Goal: Task Accomplishment & Management: Manage account settings

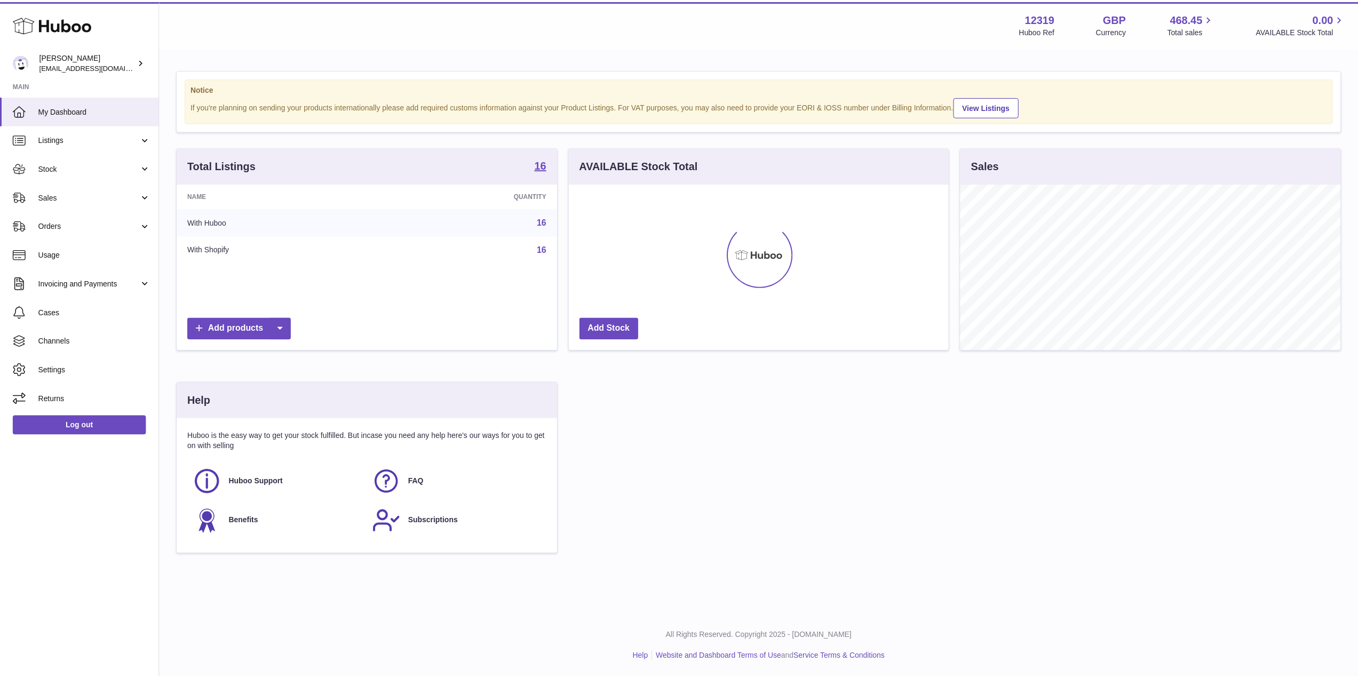
scroll to position [533522, 533309]
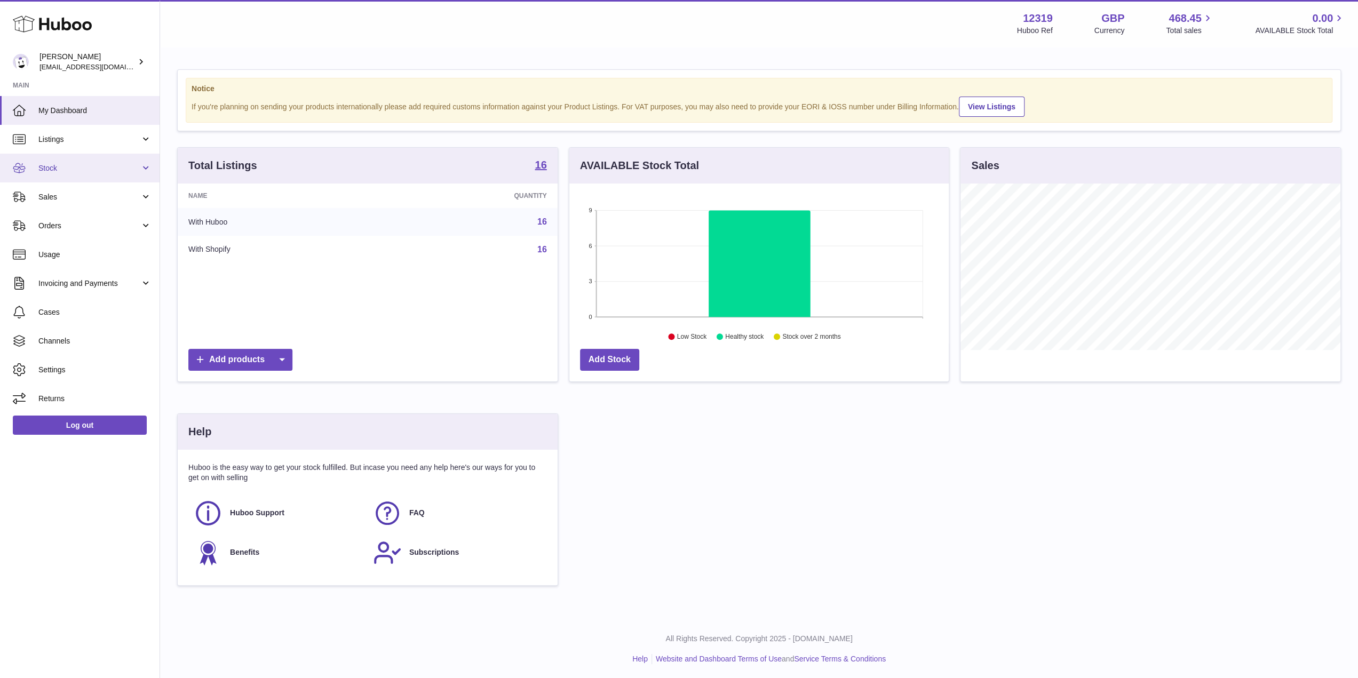
click at [101, 176] on link "Stock" at bounding box center [80, 168] width 160 height 29
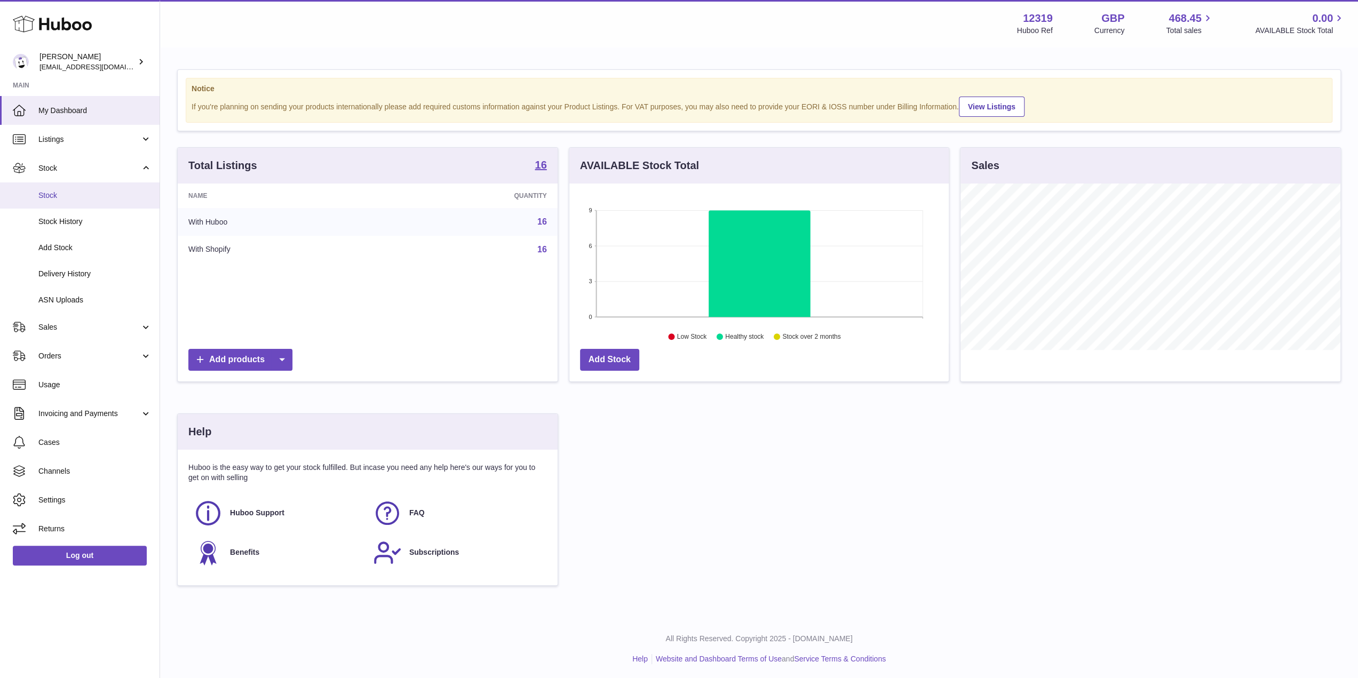
click at [96, 194] on span "Stock" at bounding box center [94, 196] width 113 height 10
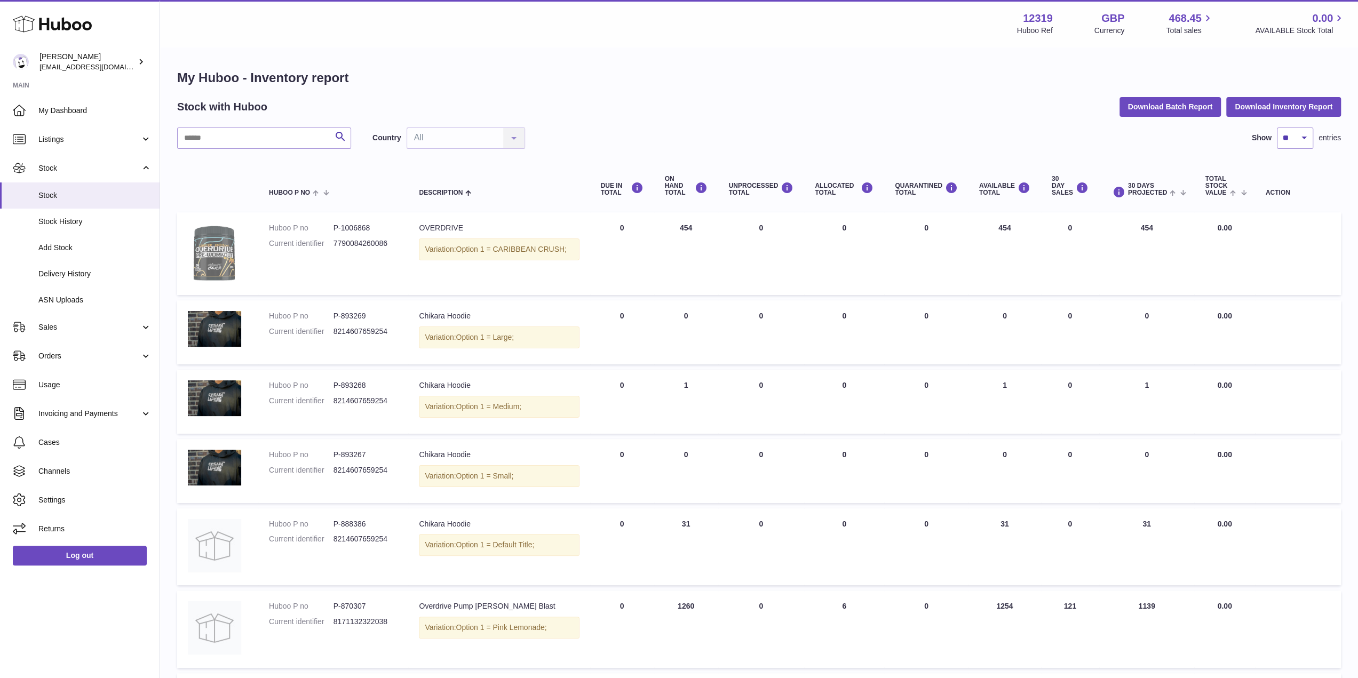
click at [216, 257] on img at bounding box center [214, 252] width 53 height 59
click at [294, 235] on dl "Huboo P no P-1006868 Current identifier 7790084260086" at bounding box center [333, 238] width 129 height 31
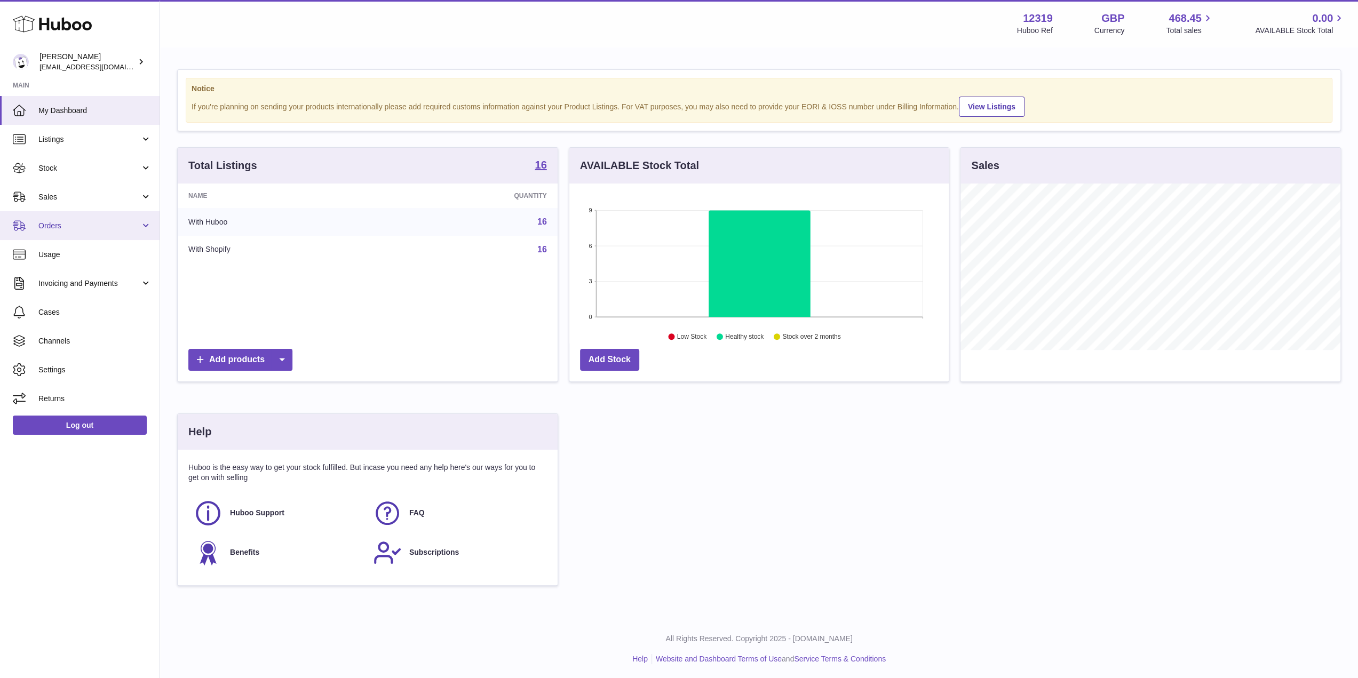
scroll to position [533522, 533309]
click at [79, 169] on span "Stock" at bounding box center [89, 168] width 102 height 10
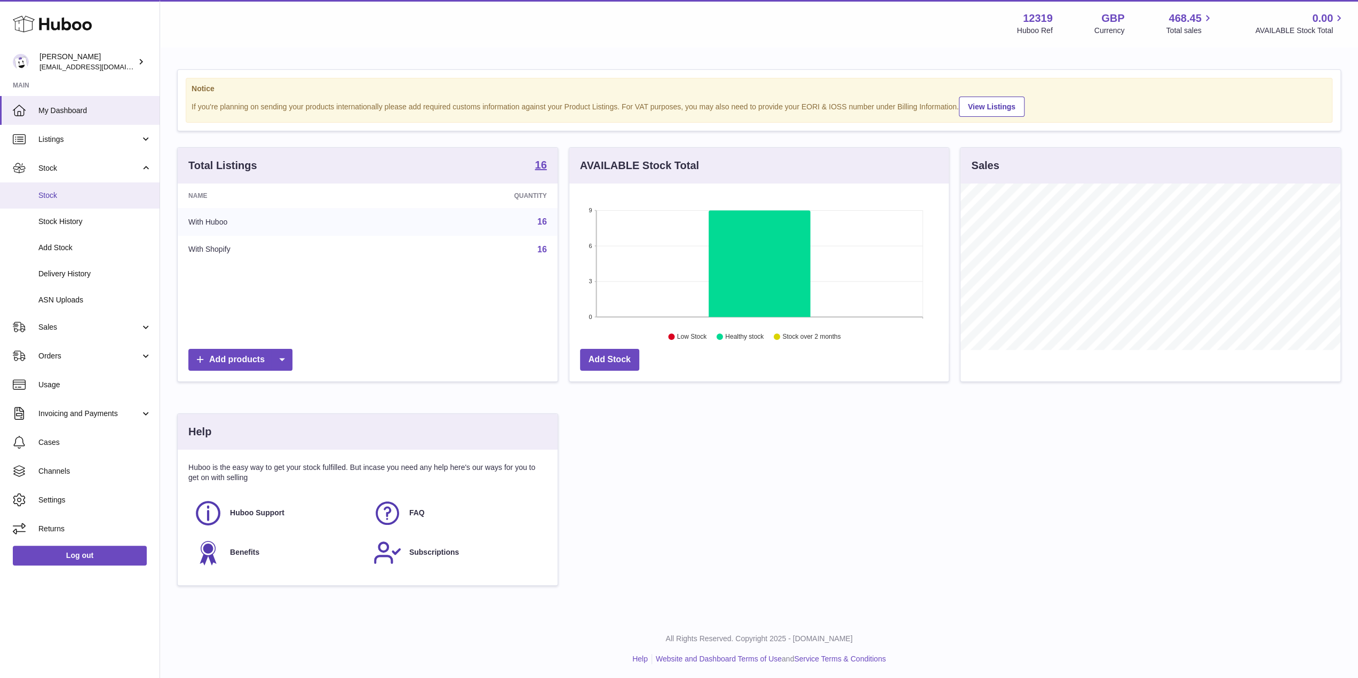
click at [72, 191] on span "Stock" at bounding box center [94, 196] width 113 height 10
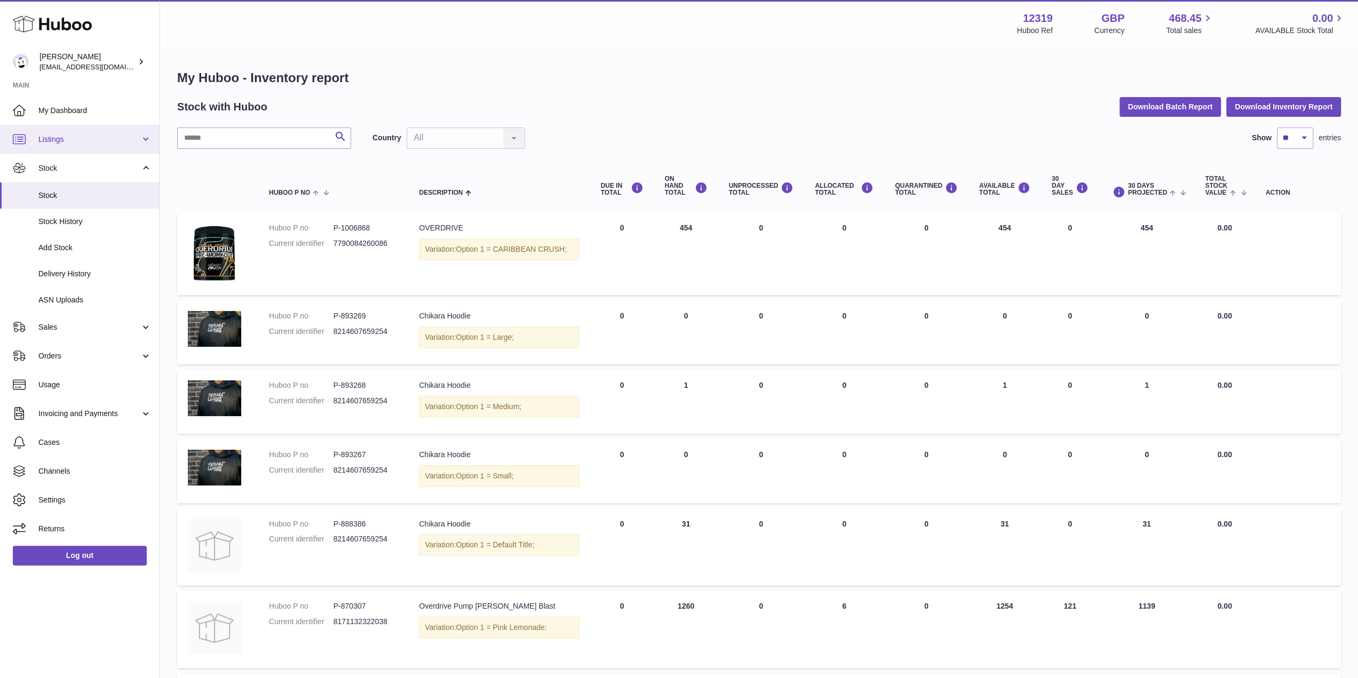
click at [79, 137] on span "Listings" at bounding box center [89, 139] width 102 height 10
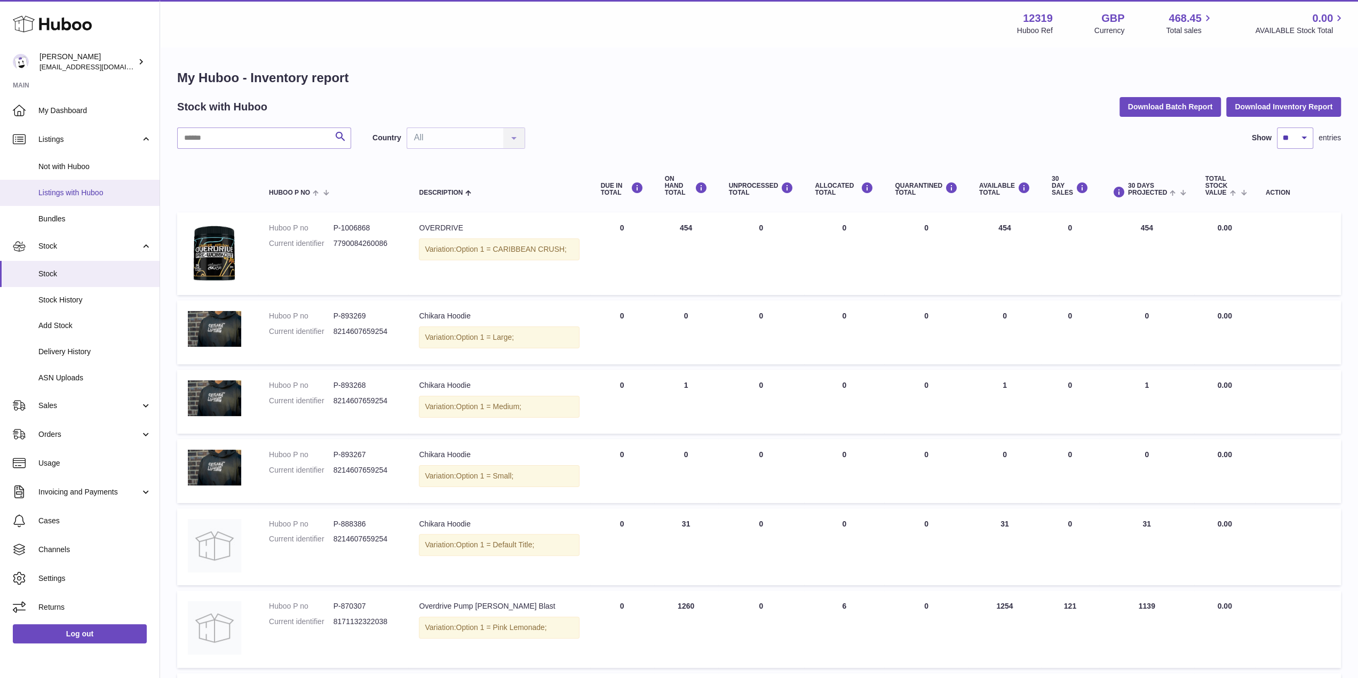
click at [74, 185] on link "Listings with Huboo" at bounding box center [80, 193] width 160 height 26
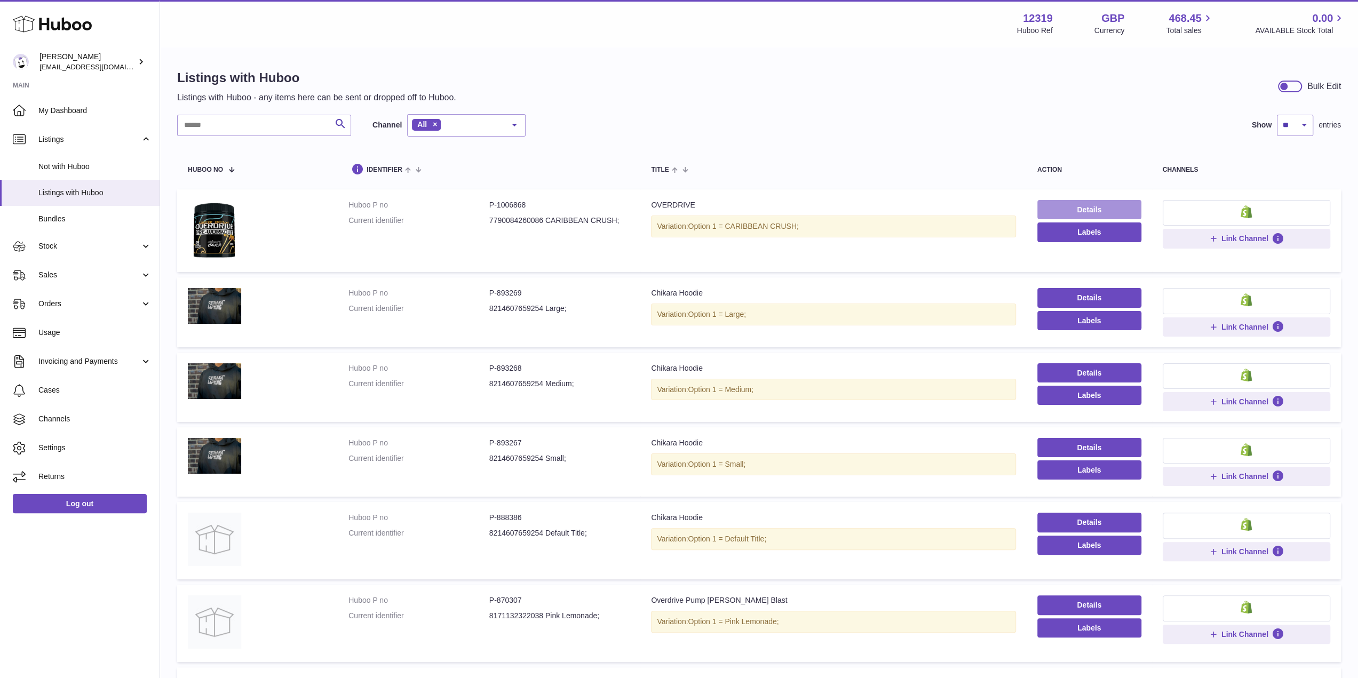
click at [1086, 202] on link "Details" at bounding box center [1089, 209] width 104 height 19
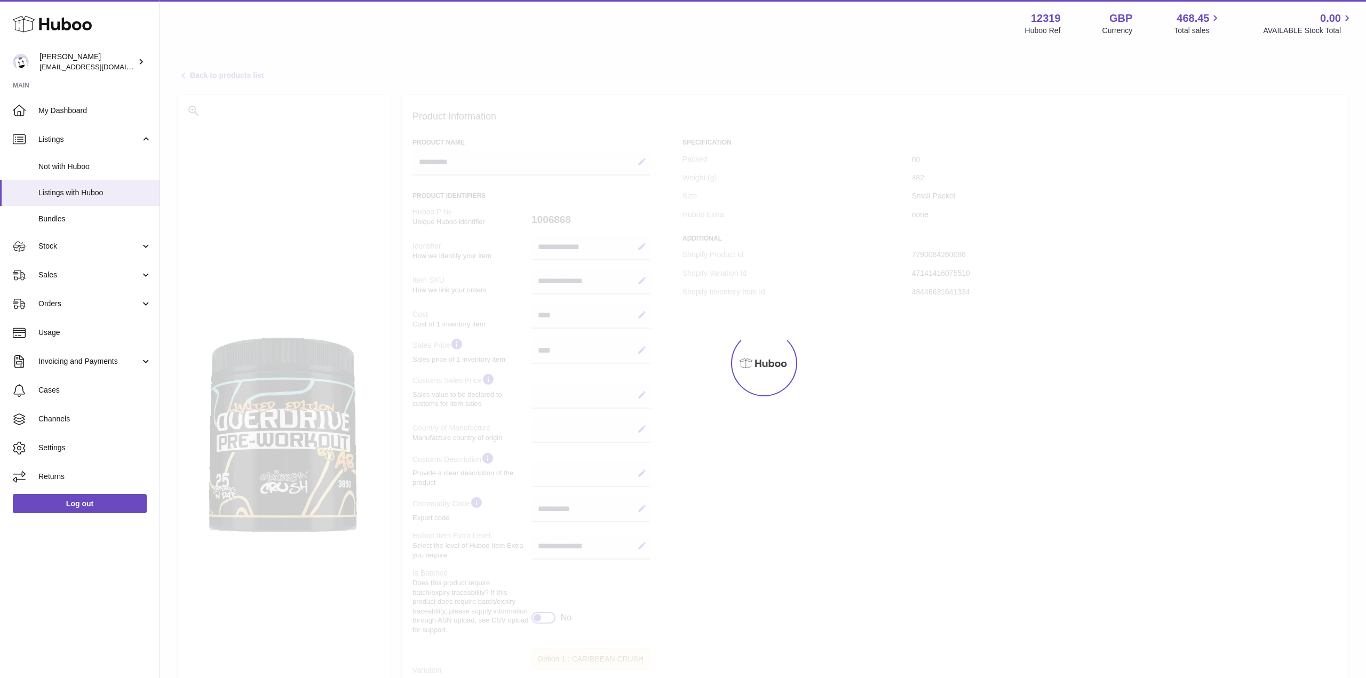
select select
select select "****"
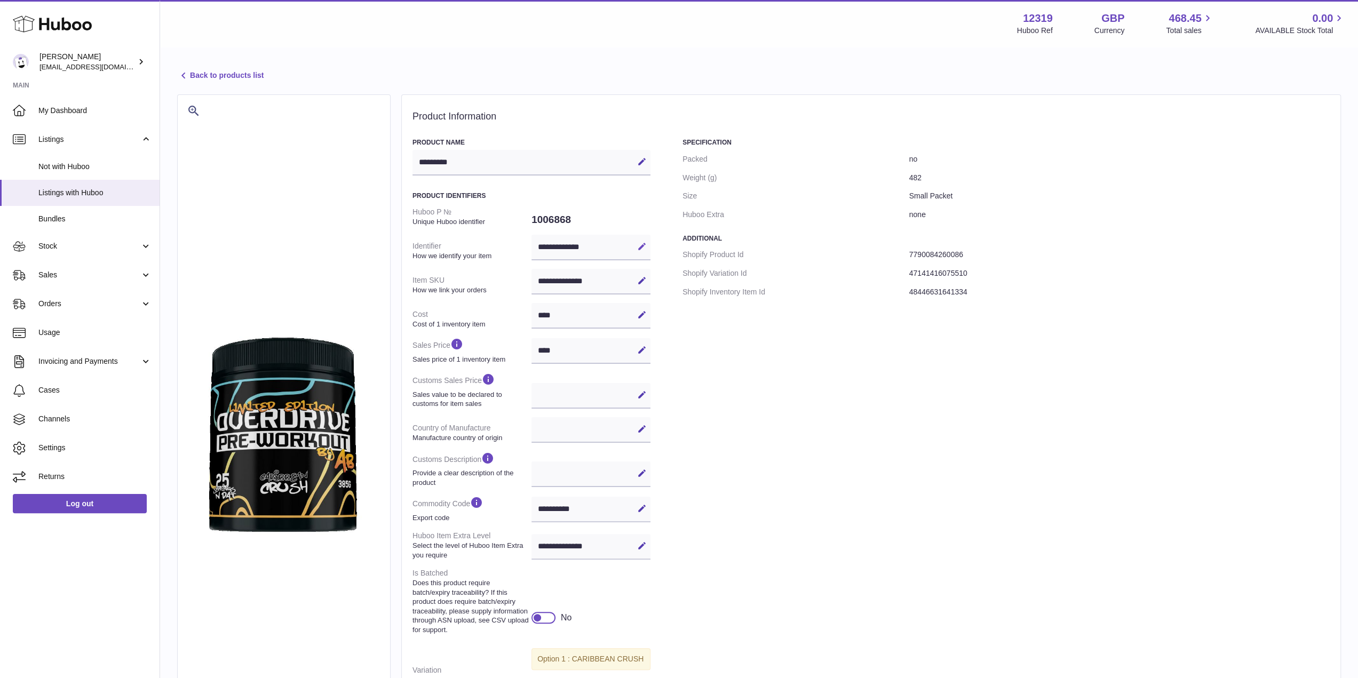
click at [643, 242] on icon at bounding box center [642, 247] width 10 height 10
click at [596, 245] on input "**********" at bounding box center [591, 248] width 119 height 26
click at [646, 283] on icon at bounding box center [642, 281] width 10 height 10
click at [1150, 147] on div "Specification Packed no Weight (g) 482 Size Small Packet Huboo Extra none" at bounding box center [1006, 181] width 647 height 86
click at [876, 501] on div "Specification Packed no Weight (g) 482 Size Small Packet Huboo Extra none Addit…" at bounding box center [1006, 456] width 647 height 636
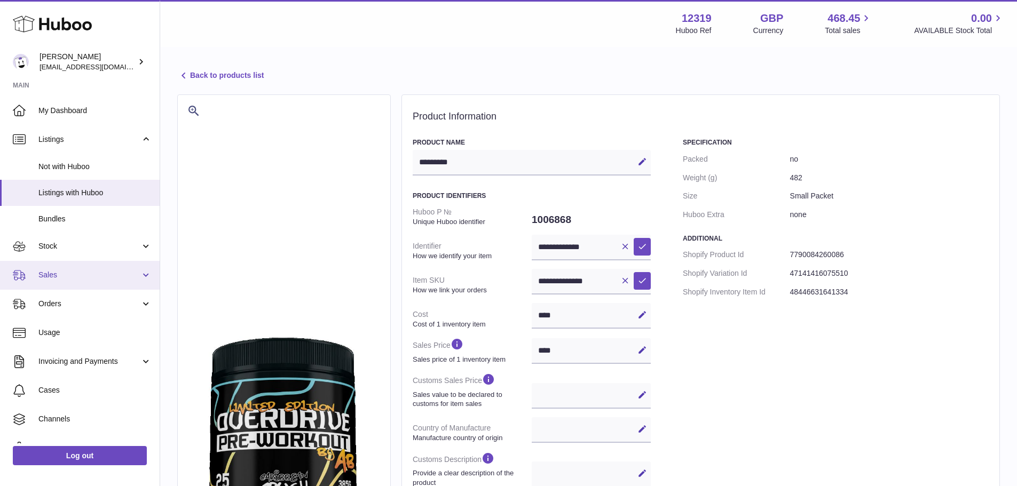
click at [79, 276] on span "Sales" at bounding box center [89, 275] width 102 height 10
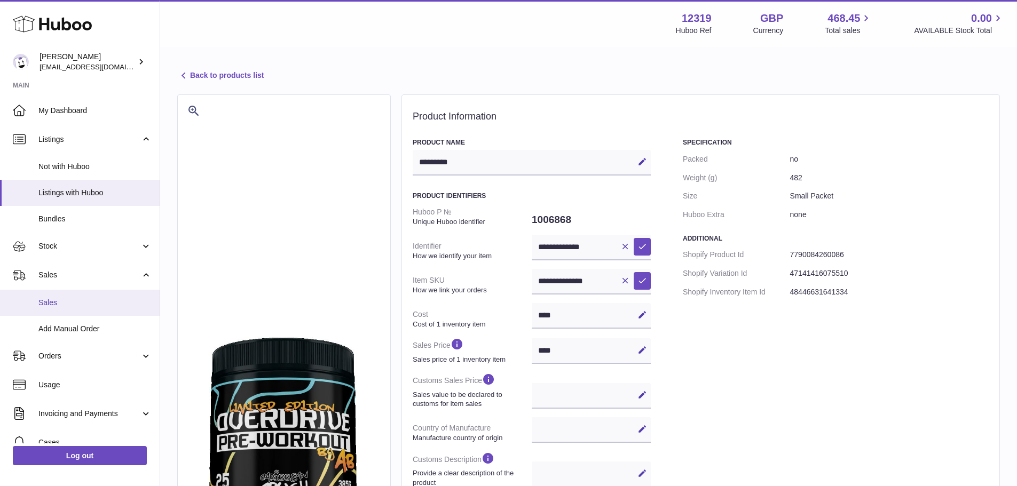
click at [72, 298] on span "Sales" at bounding box center [94, 303] width 113 height 10
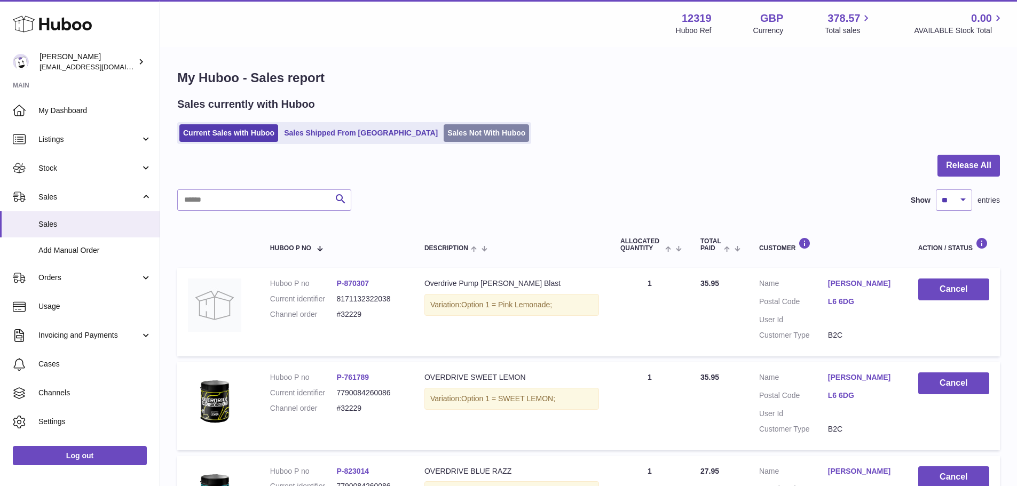
click at [443, 135] on link "Sales Not With Huboo" at bounding box center [485, 133] width 85 height 18
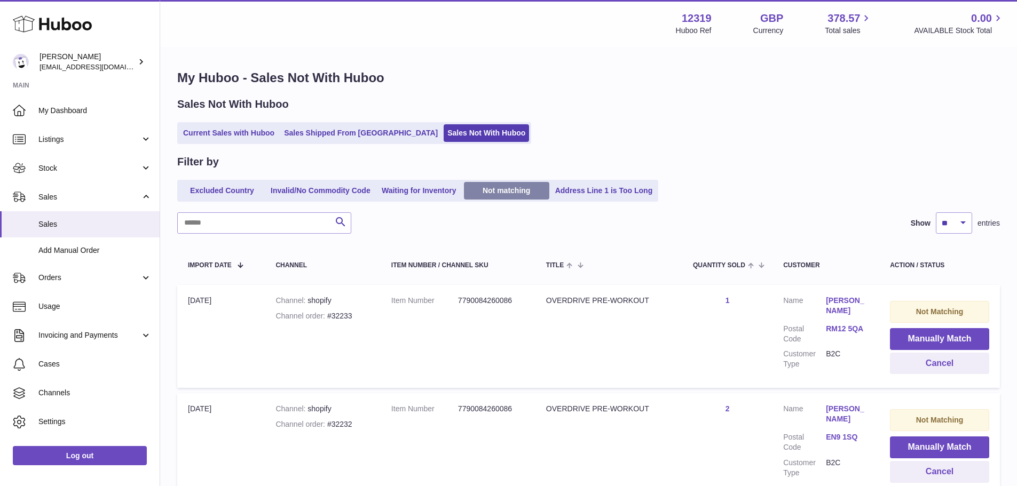
click at [509, 192] on link "Not matching" at bounding box center [506, 191] width 85 height 18
click at [908, 333] on button "Manually Match" at bounding box center [939, 339] width 99 height 22
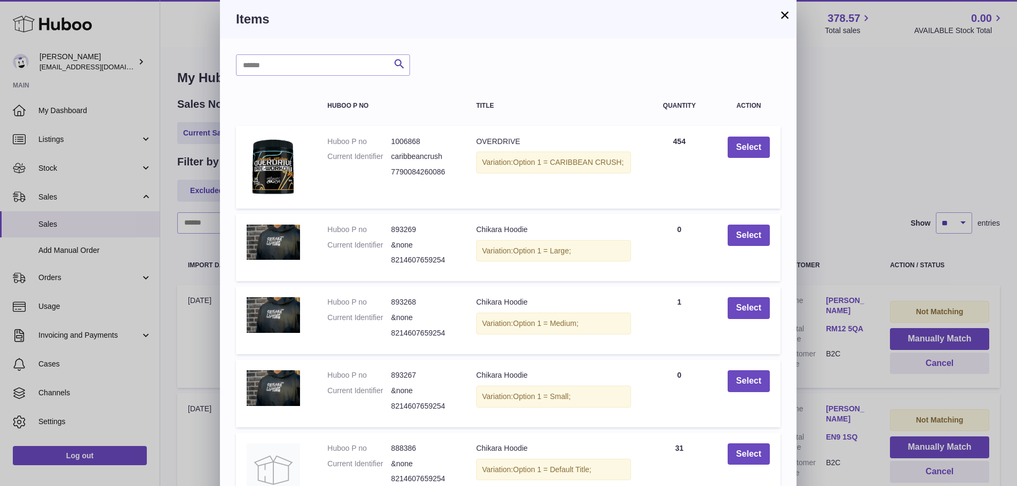
click at [862, 243] on div "× Items Search Huboo P no Title Quantity Action Huboo P no 1006868 Current Iden…" at bounding box center [508, 291] width 1017 height 583
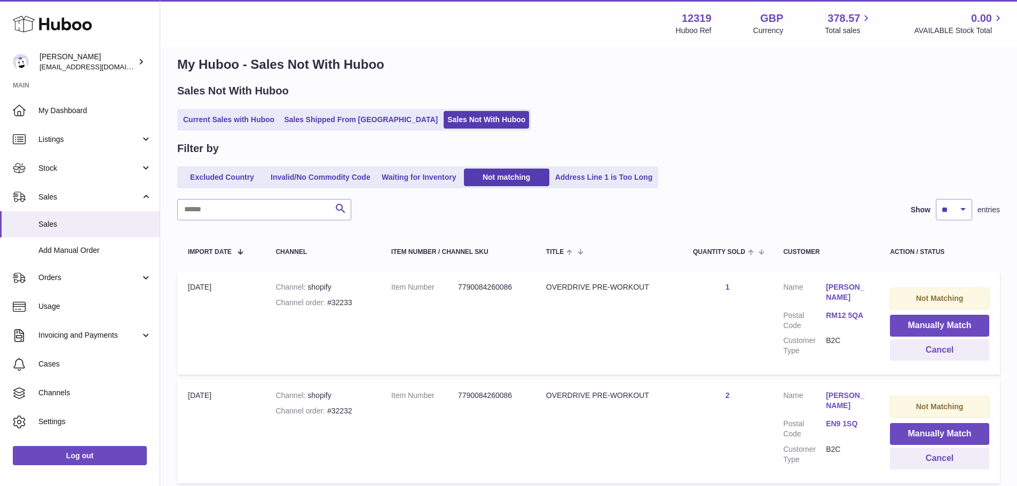
scroll to position [53, 0]
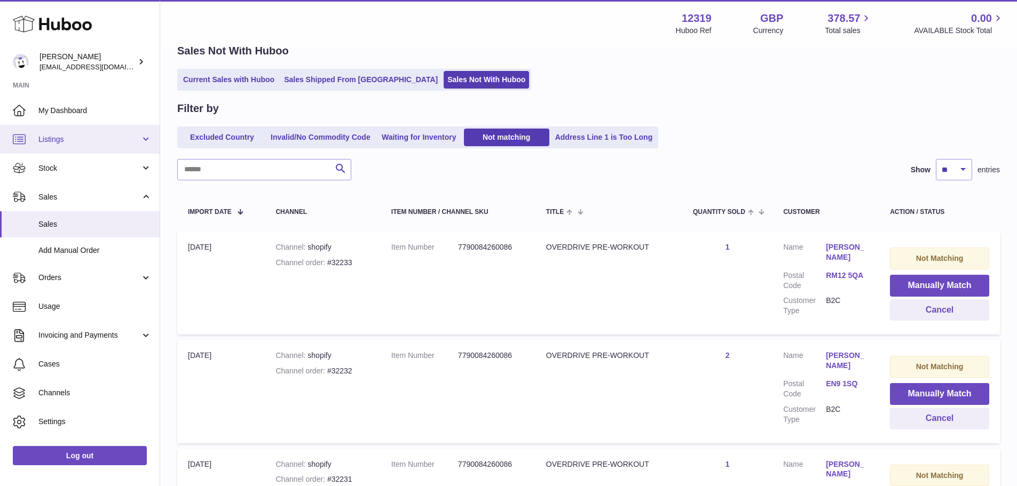
click at [81, 137] on span "Listings" at bounding box center [89, 139] width 102 height 10
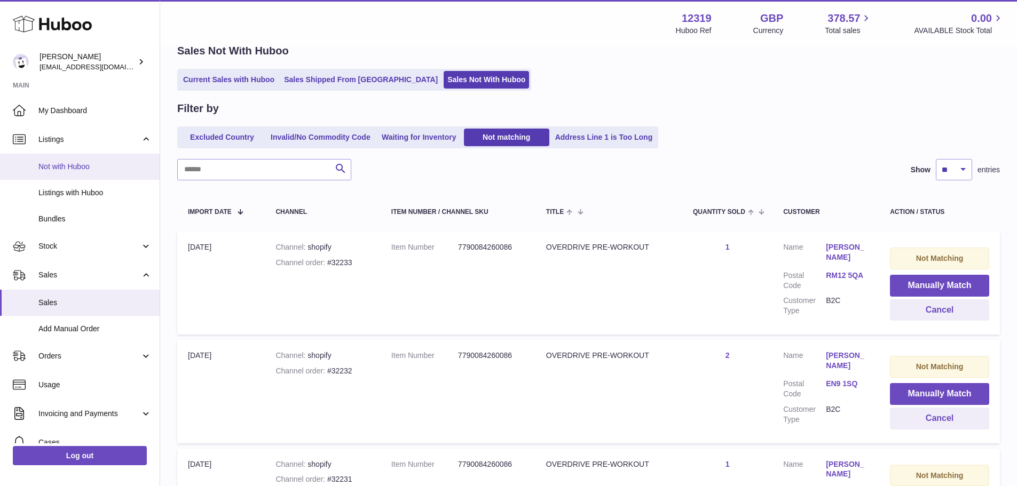
click at [74, 162] on span "Not with Huboo" at bounding box center [94, 167] width 113 height 10
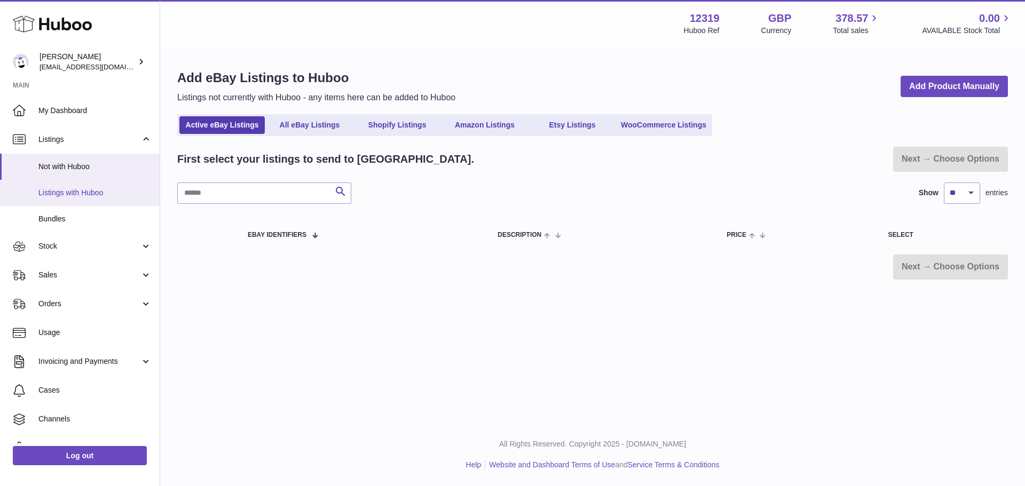
click at [89, 187] on link "Listings with Huboo" at bounding box center [80, 193] width 160 height 26
